Goal: Task Accomplishment & Management: Manage account settings

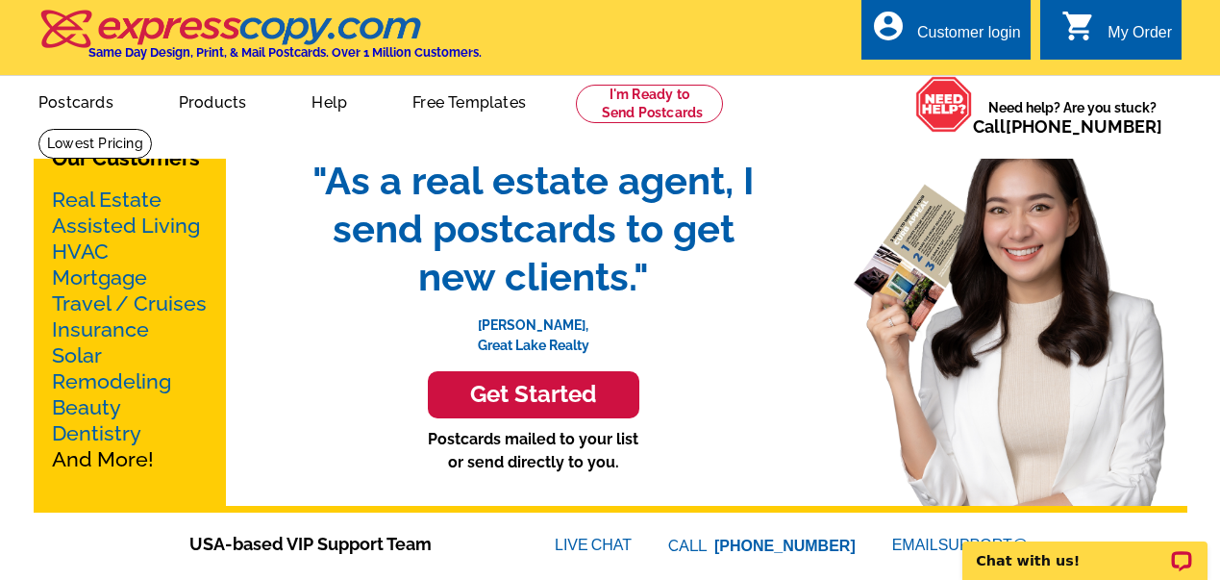
click at [977, 32] on div "Customer login" at bounding box center [969, 37] width 104 height 27
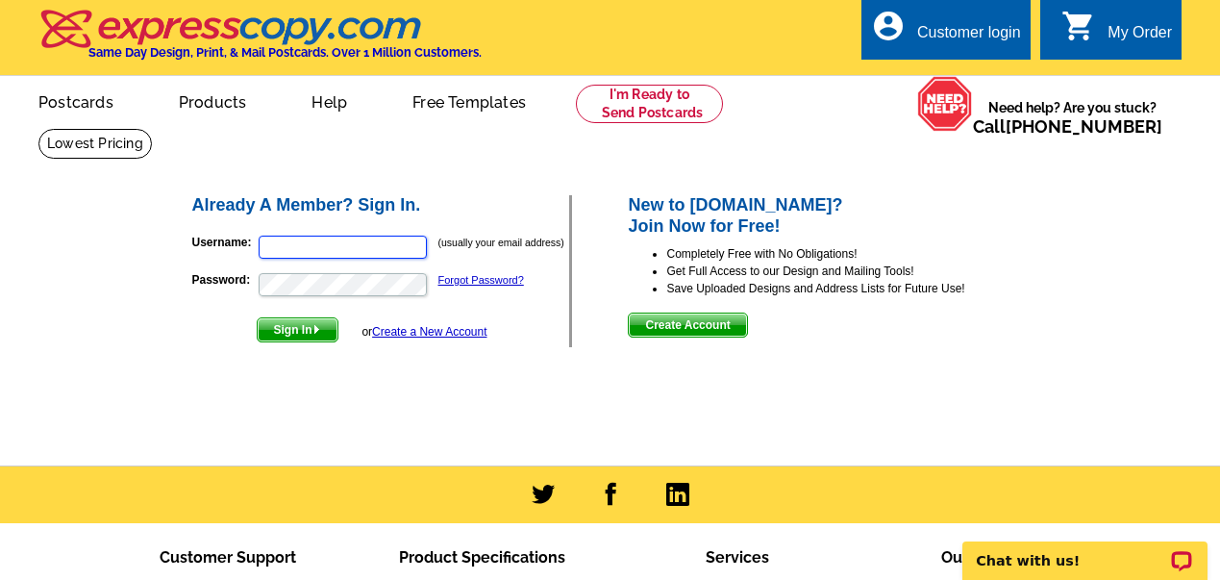
click at [305, 250] on input "Username:" at bounding box center [343, 246] width 168 height 23
type input "[EMAIL_ADDRESS][DOMAIN_NAME]"
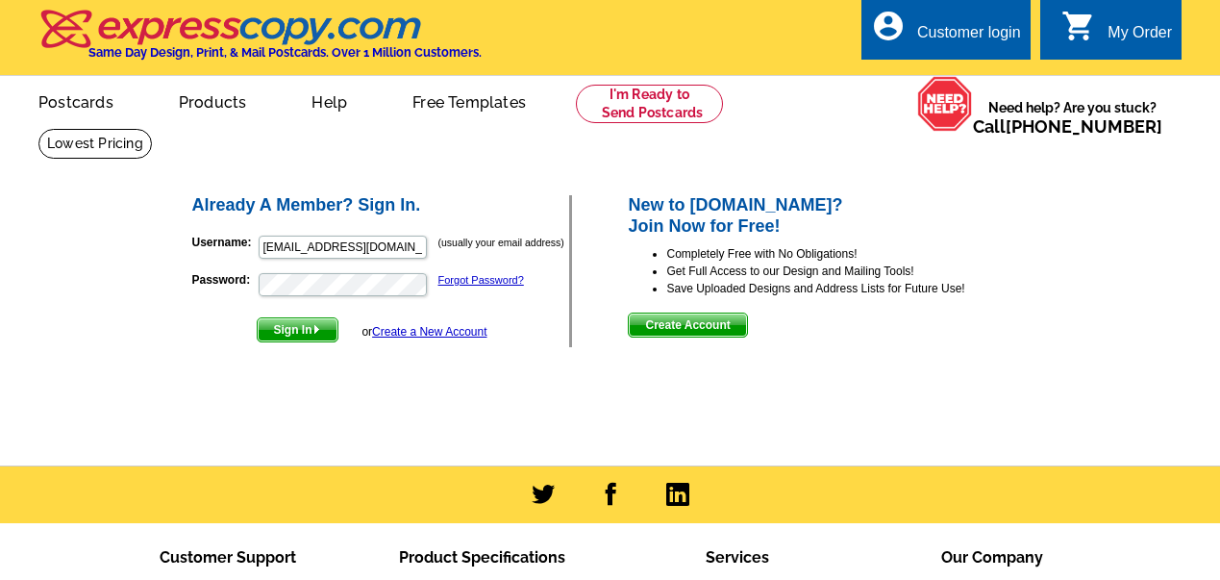
click at [301, 326] on span "Sign In" at bounding box center [298, 329] width 80 height 23
